Goal: Find specific page/section: Find specific page/section

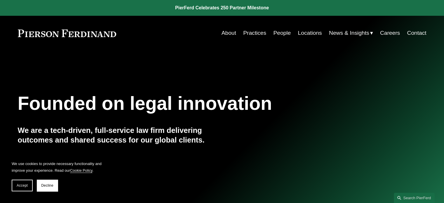
click at [276, 31] on link "People" at bounding box center [281, 32] width 17 height 11
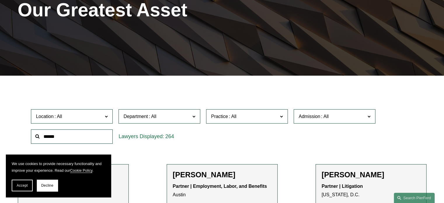
scroll to position [204, 0]
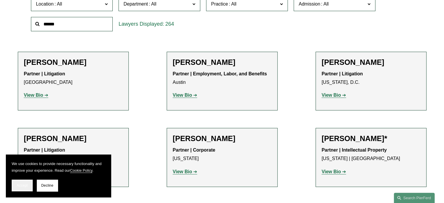
click at [23, 186] on span "Accept" at bounding box center [22, 185] width 11 height 4
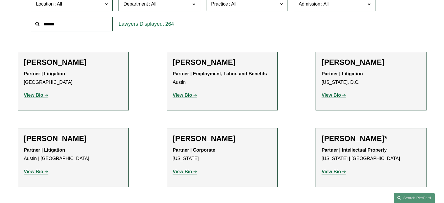
click at [59, 29] on input "text" at bounding box center [72, 24] width 82 height 14
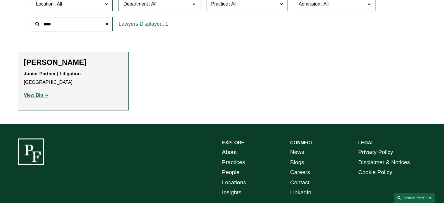
type input "****"
click at [39, 95] on strong "View Bio" at bounding box center [33, 94] width 19 height 5
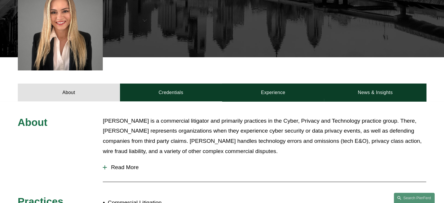
scroll to position [233, 0]
